Goal: Find specific page/section: Find specific page/section

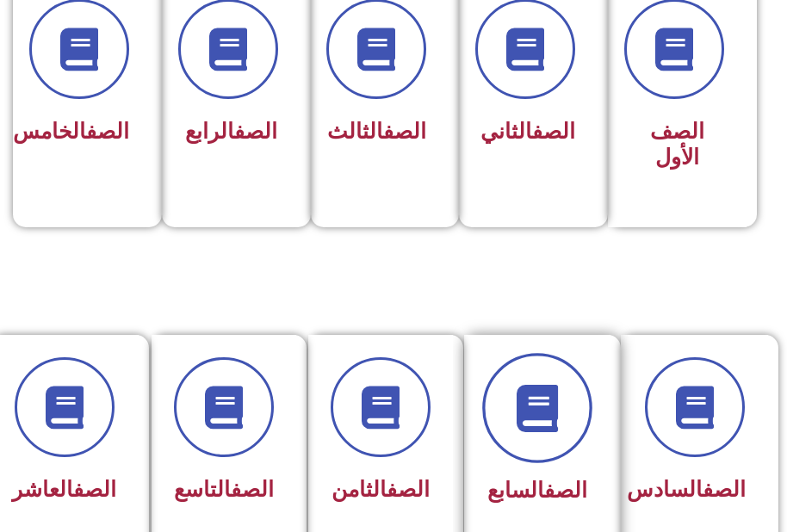
scroll to position [603, 0]
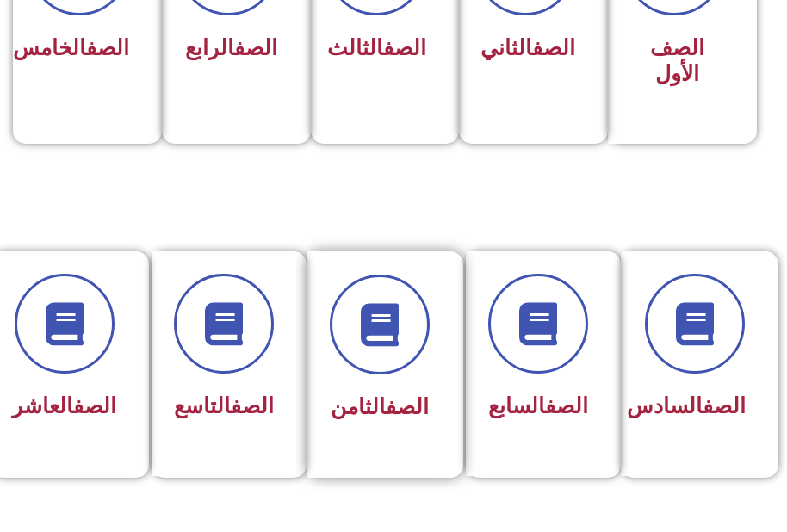
click at [424, 381] on div "الصف الثامن" at bounding box center [380, 352] width 100 height 154
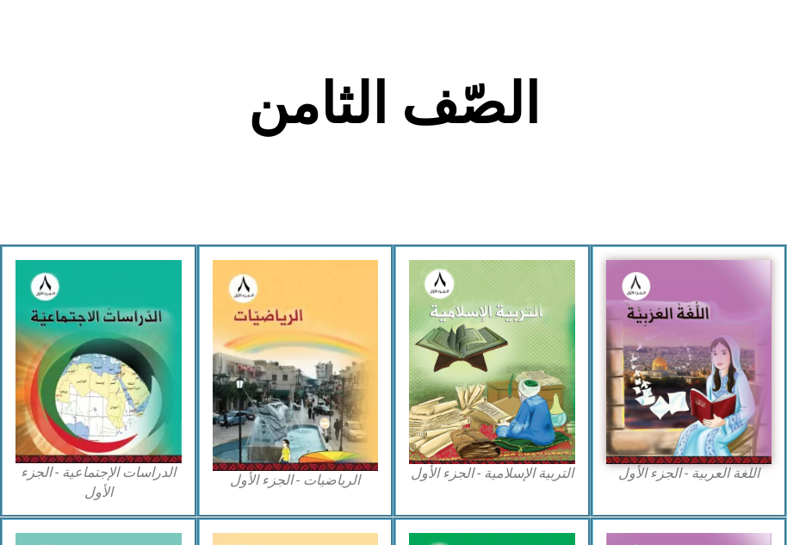
scroll to position [517, 0]
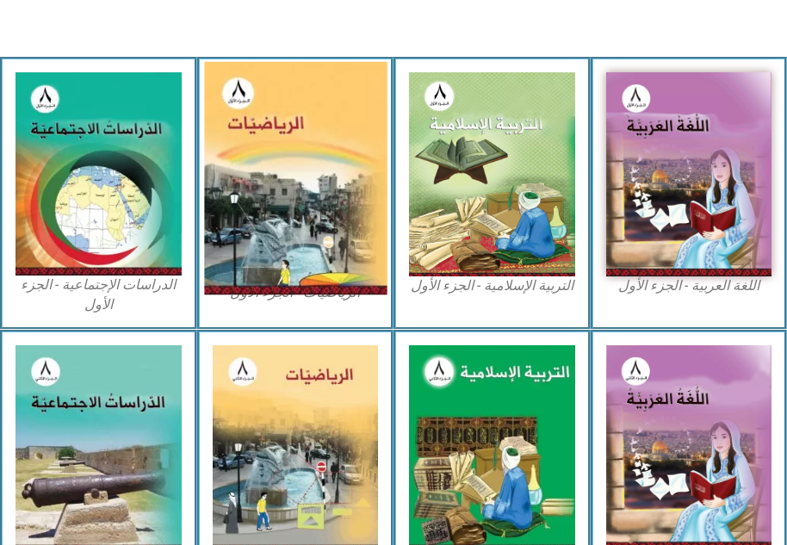
click at [321, 223] on img at bounding box center [295, 177] width 183 height 233
click at [326, 222] on img at bounding box center [295, 177] width 183 height 233
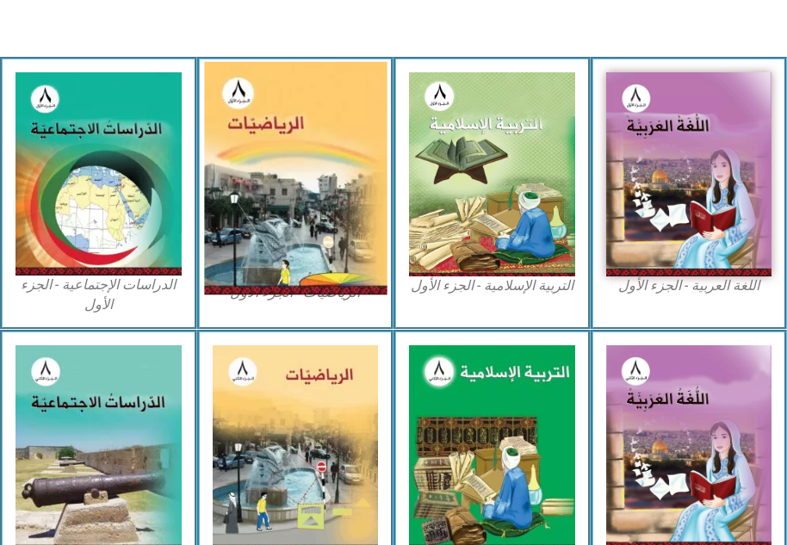
click at [326, 222] on img at bounding box center [295, 177] width 183 height 233
click at [327, 220] on img at bounding box center [295, 177] width 183 height 233
click at [328, 220] on img at bounding box center [295, 177] width 183 height 233
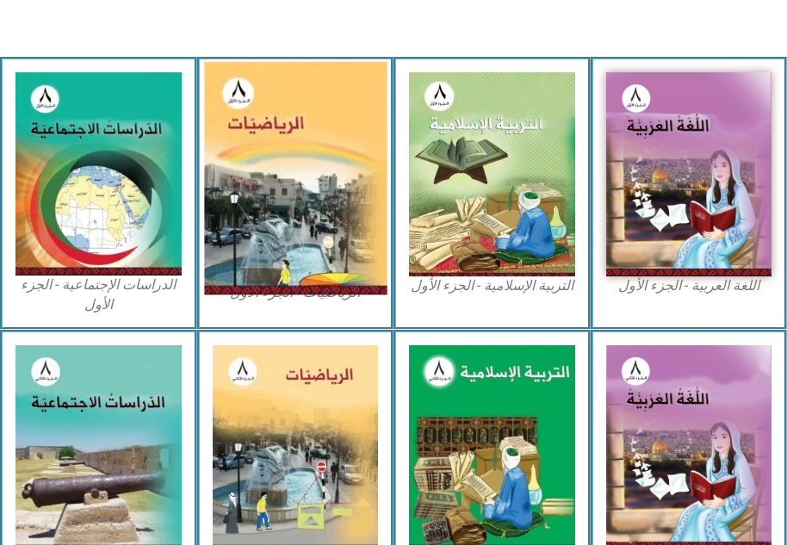
click at [328, 220] on img at bounding box center [295, 177] width 183 height 233
click at [288, 221] on img at bounding box center [295, 177] width 183 height 233
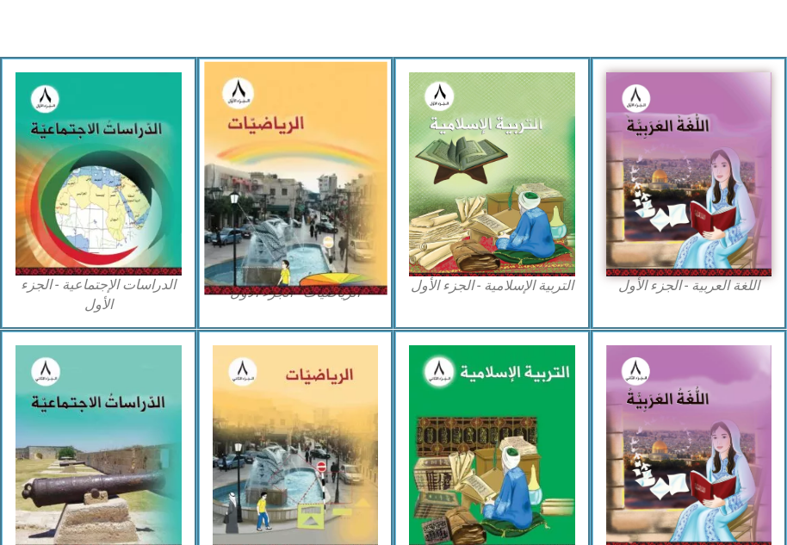
click at [288, 221] on img at bounding box center [295, 177] width 183 height 233
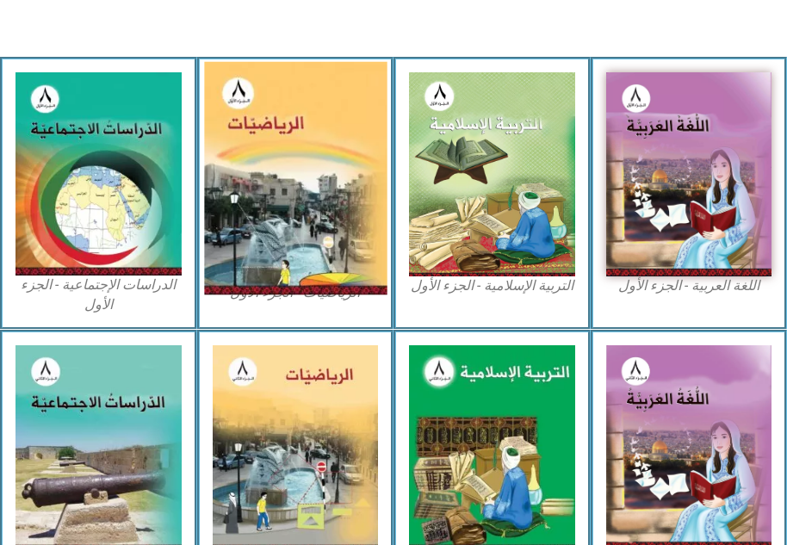
click at [288, 221] on img at bounding box center [295, 177] width 183 height 233
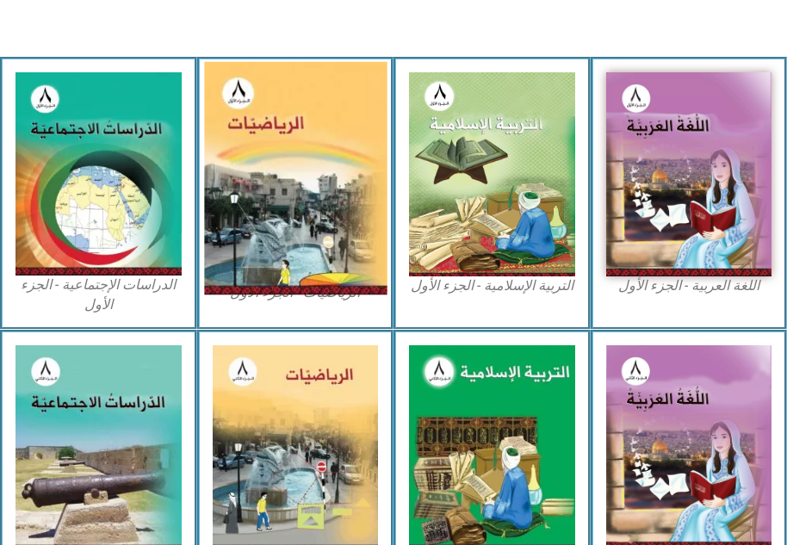
click at [288, 221] on img at bounding box center [295, 177] width 183 height 233
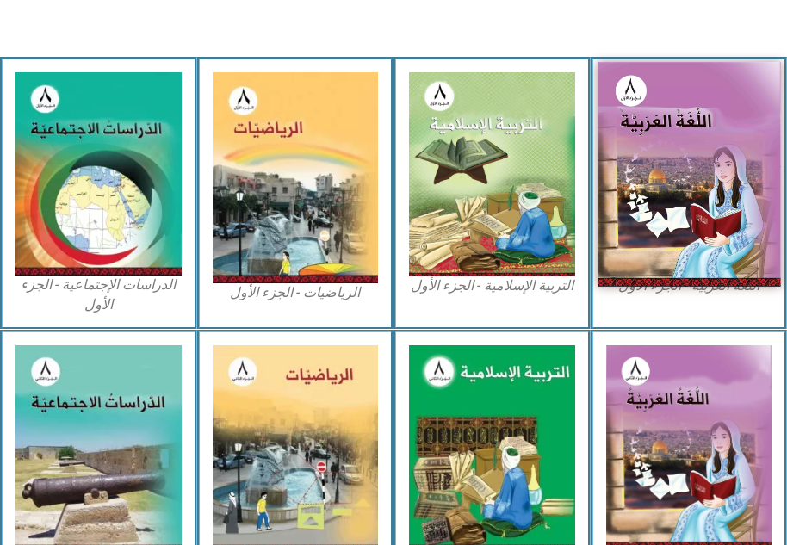
click at [652, 194] on img at bounding box center [689, 174] width 183 height 225
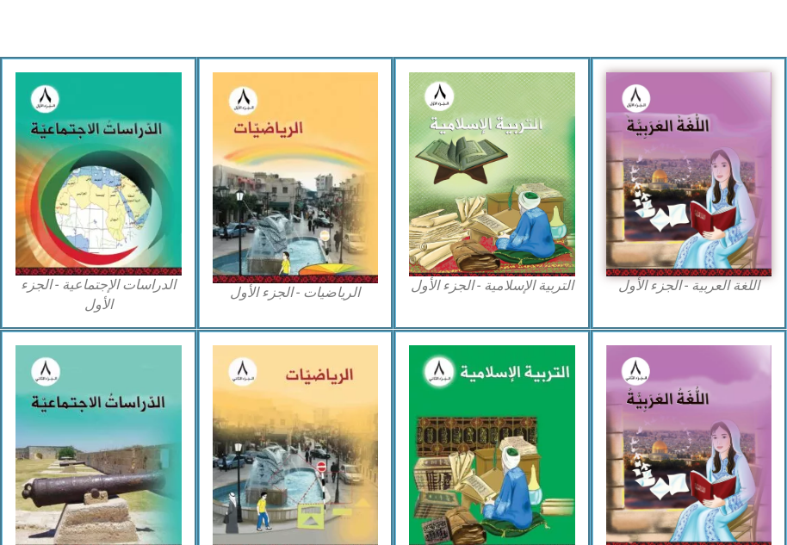
click at [576, 187] on div "التربية الإسلامية - الجزء الأول" at bounding box center [492, 193] width 197 height 273
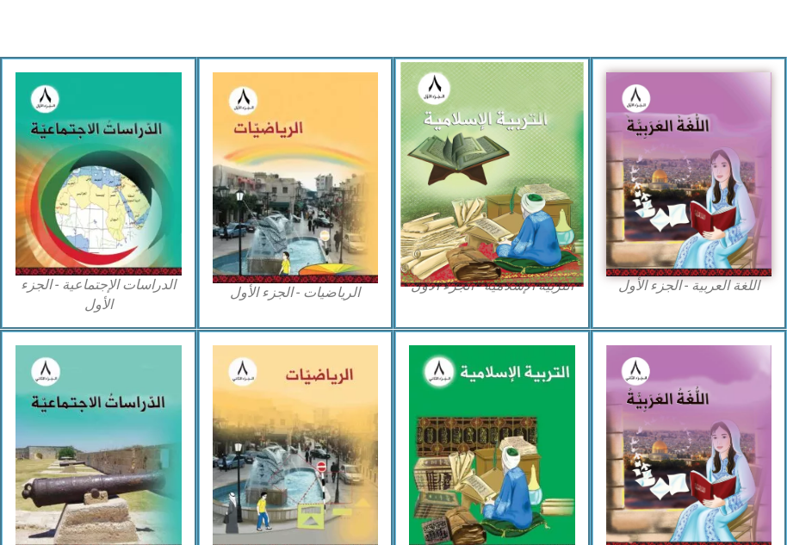
click at [511, 208] on img at bounding box center [491, 174] width 183 height 225
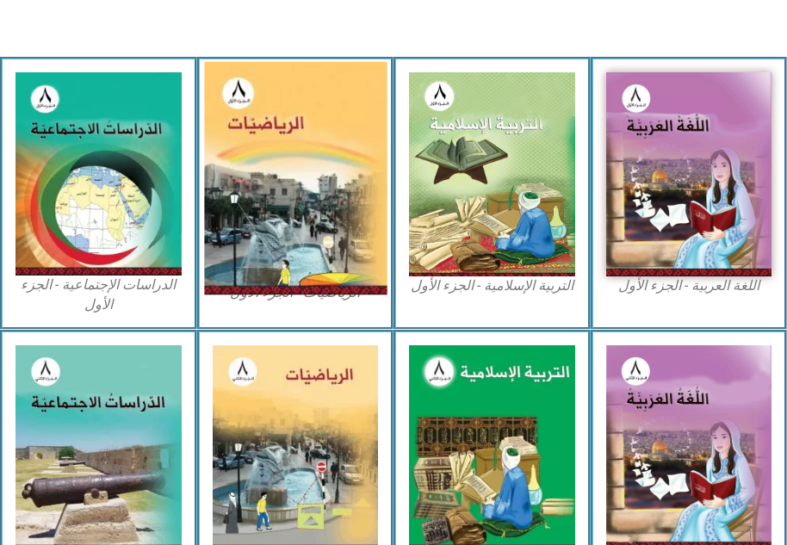
click at [350, 208] on img at bounding box center [295, 177] width 183 height 233
click at [350, 209] on img at bounding box center [295, 177] width 183 height 233
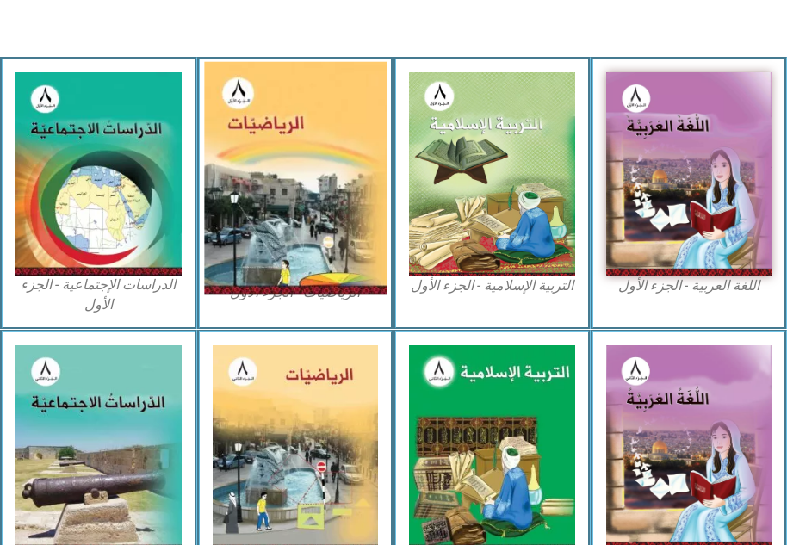
click at [350, 211] on img at bounding box center [295, 177] width 183 height 233
click at [349, 212] on img at bounding box center [295, 177] width 183 height 233
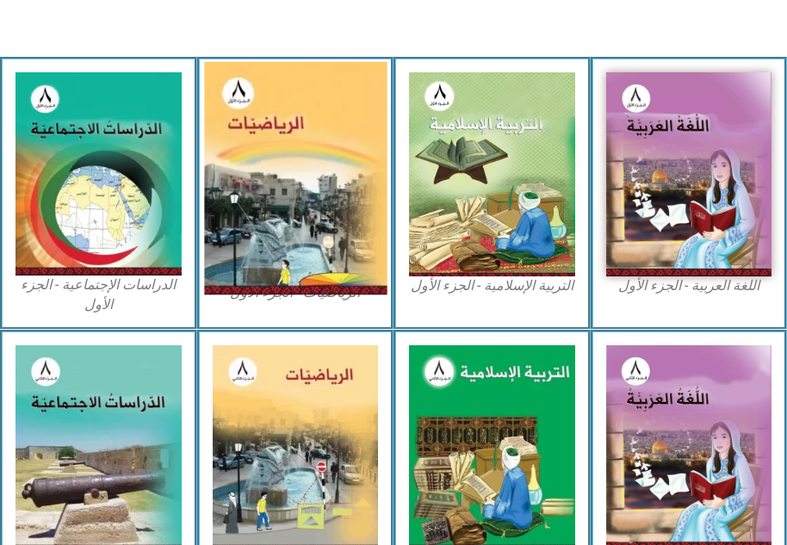
click at [349, 212] on img at bounding box center [295, 177] width 183 height 233
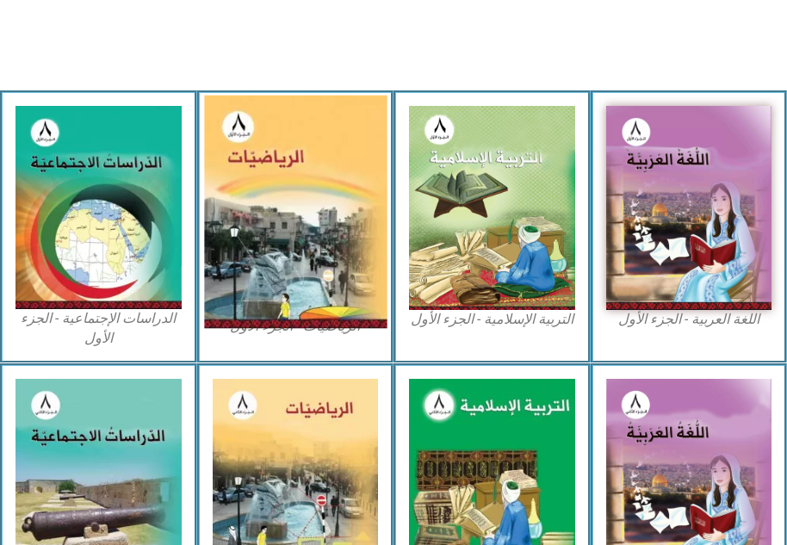
click at [348, 212] on img at bounding box center [295, 211] width 183 height 233
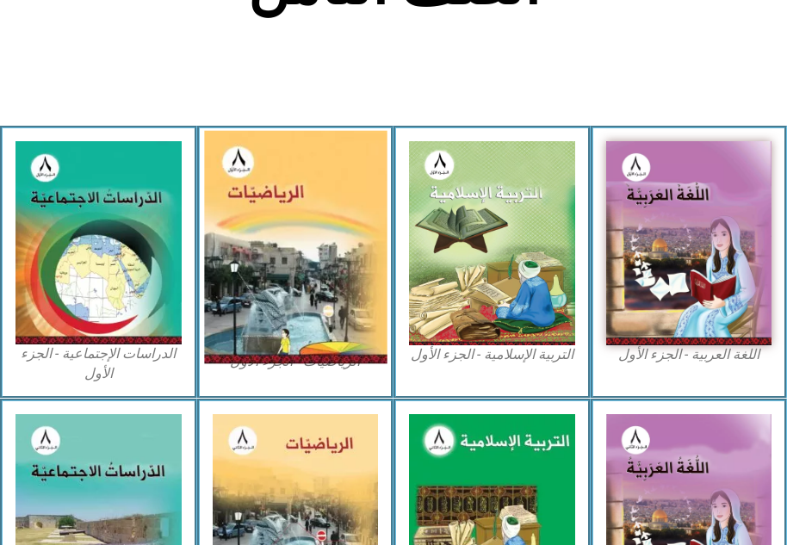
scroll to position [431, 0]
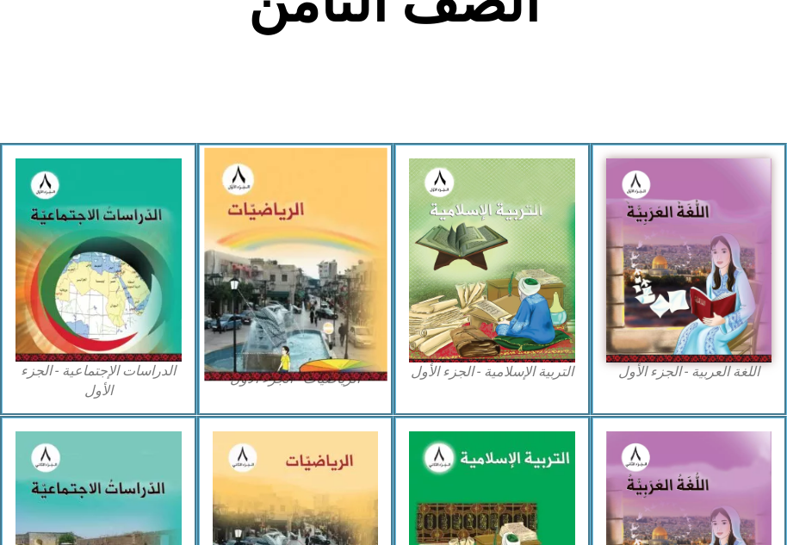
click at [350, 213] on img at bounding box center [295, 263] width 183 height 233
click at [368, 215] on img at bounding box center [295, 263] width 183 height 233
click at [326, 233] on img at bounding box center [295, 263] width 183 height 233
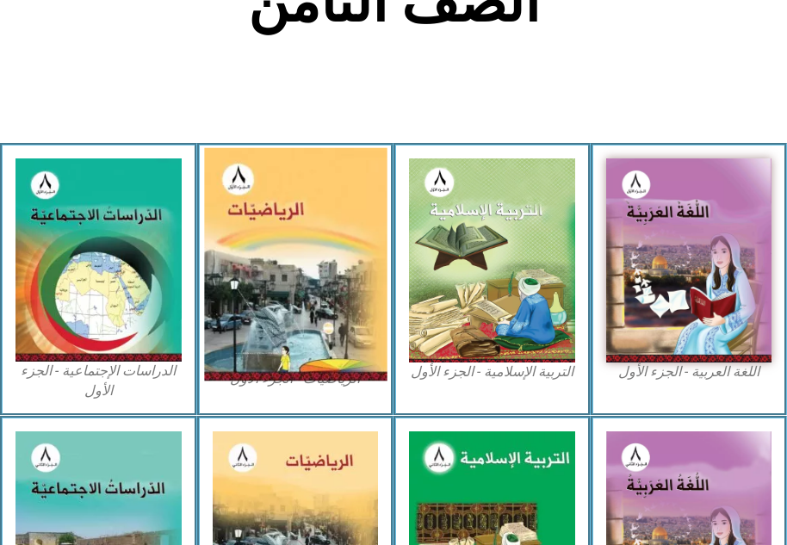
click at [326, 233] on img at bounding box center [295, 263] width 183 height 233
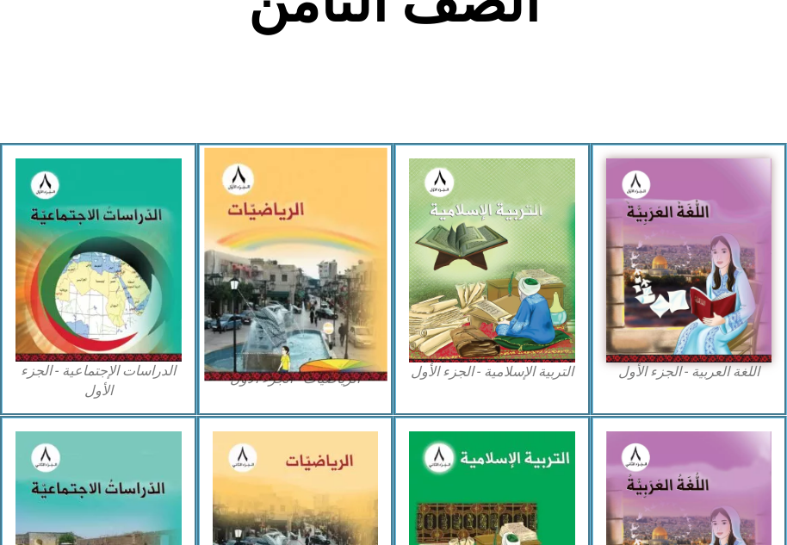
click at [324, 233] on img at bounding box center [295, 263] width 183 height 233
click at [323, 233] on img at bounding box center [295, 263] width 183 height 233
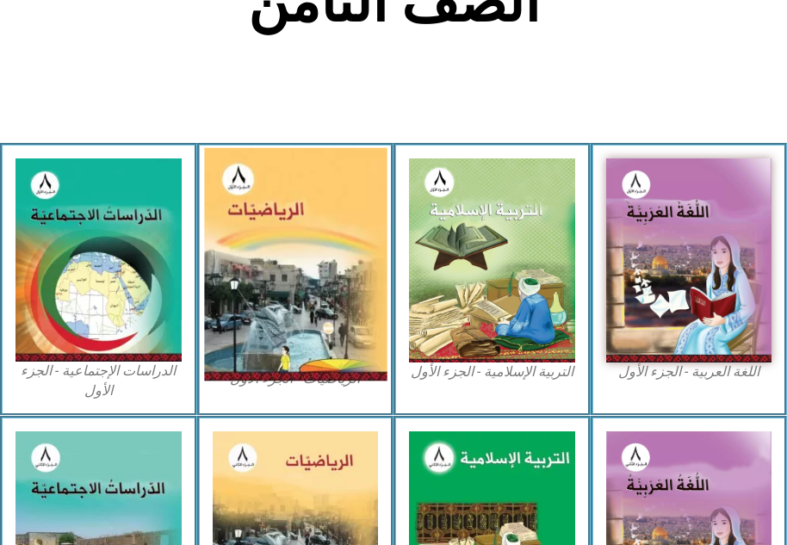
click at [323, 233] on img at bounding box center [295, 263] width 183 height 233
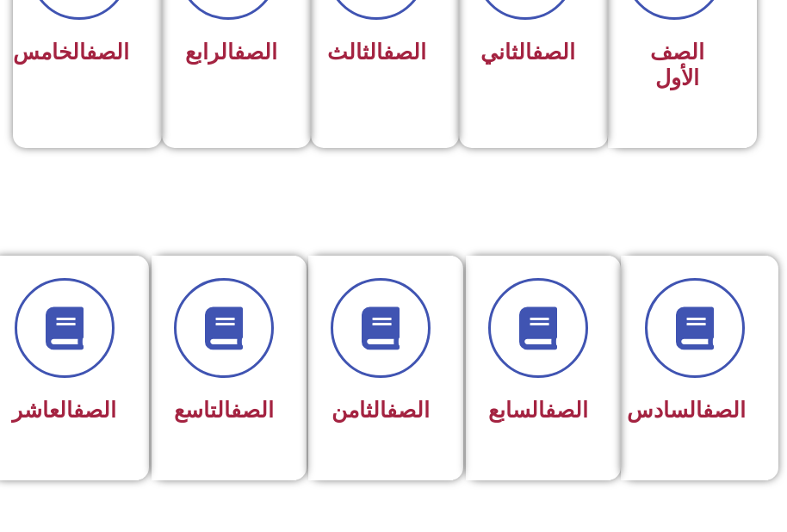
scroll to position [775, 0]
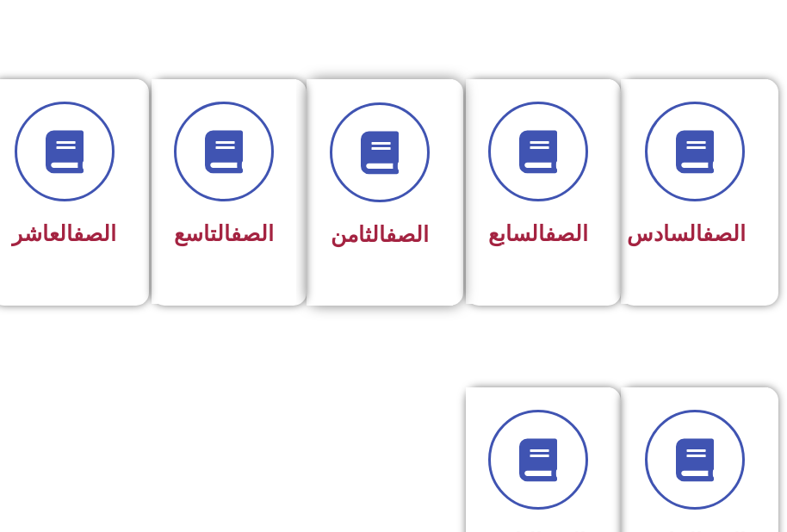
click at [386, 240] on link "الصف" at bounding box center [407, 234] width 43 height 25
click at [386, 239] on link "الصف" at bounding box center [407, 234] width 43 height 25
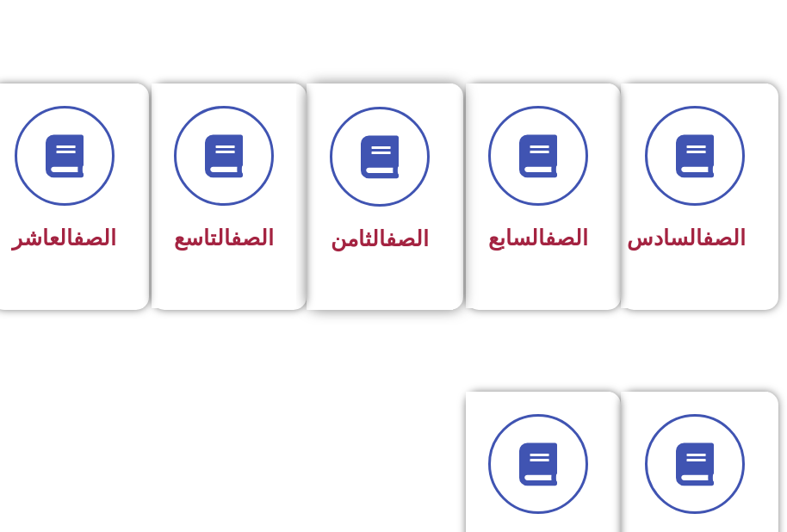
click at [386, 239] on link "الصف" at bounding box center [407, 238] width 43 height 25
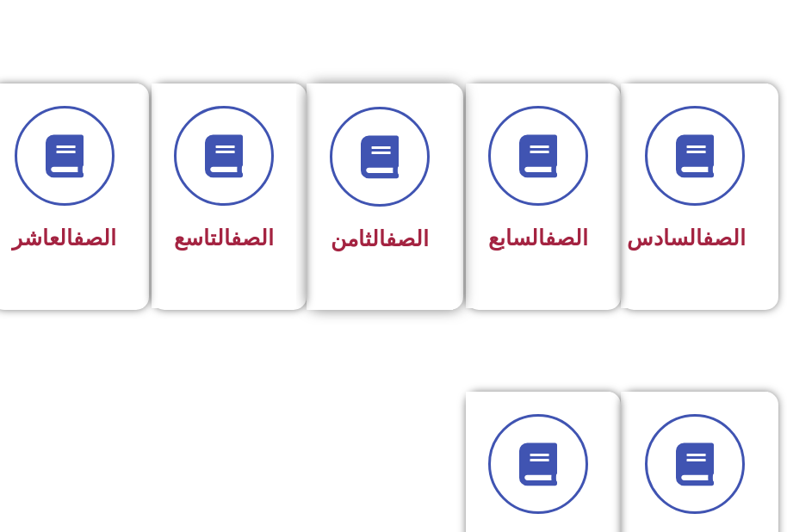
click at [386, 239] on link "الصف" at bounding box center [407, 238] width 43 height 25
